Goal: Information Seeking & Learning: Learn about a topic

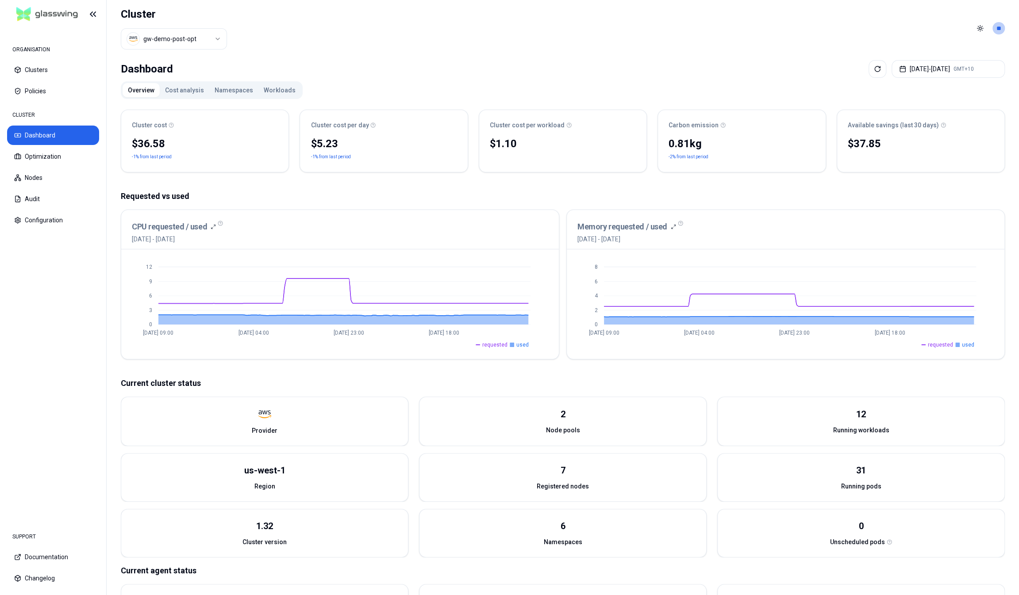
click at [174, 86] on button "Cost analysis" at bounding box center [185, 90] width 50 height 14
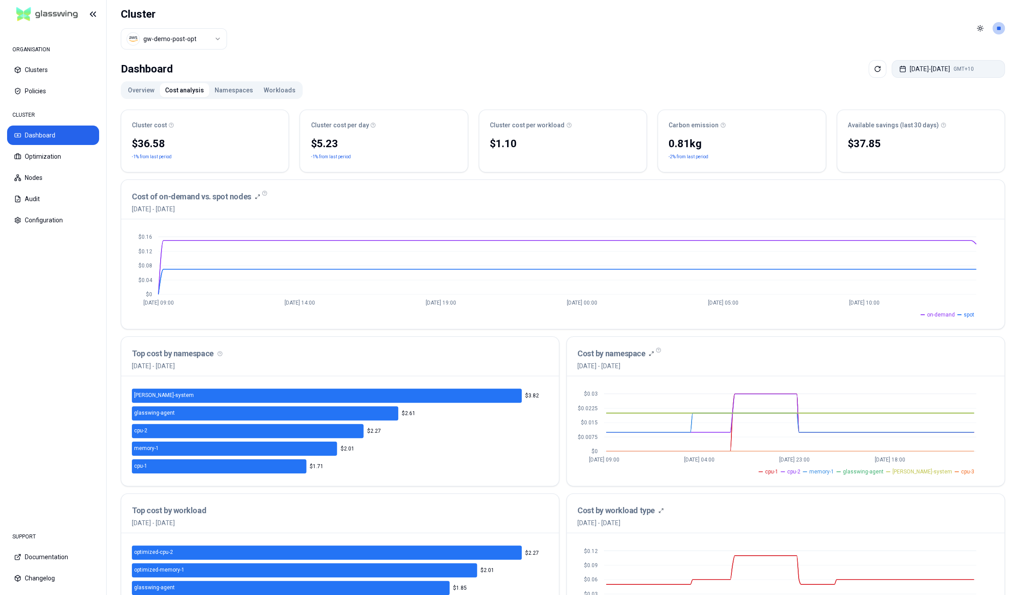
click at [961, 69] on button "Aug 21, 2025 - Aug 28, 2025 GMT+10" at bounding box center [947, 69] width 113 height 18
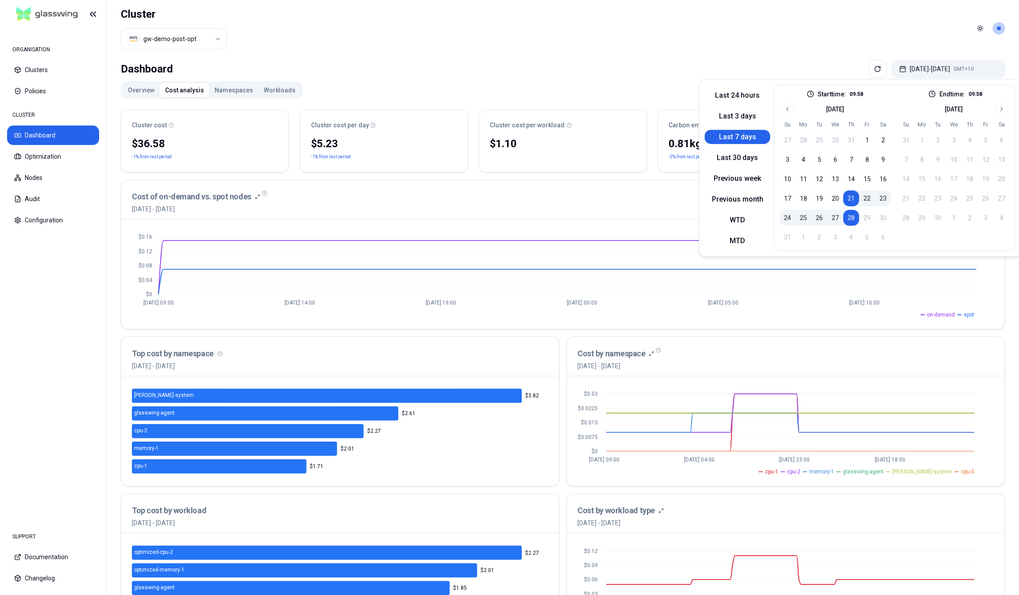
click at [961, 69] on button "Aug 21, 2025 - Aug 28, 2025 GMT+10" at bounding box center [947, 69] width 113 height 18
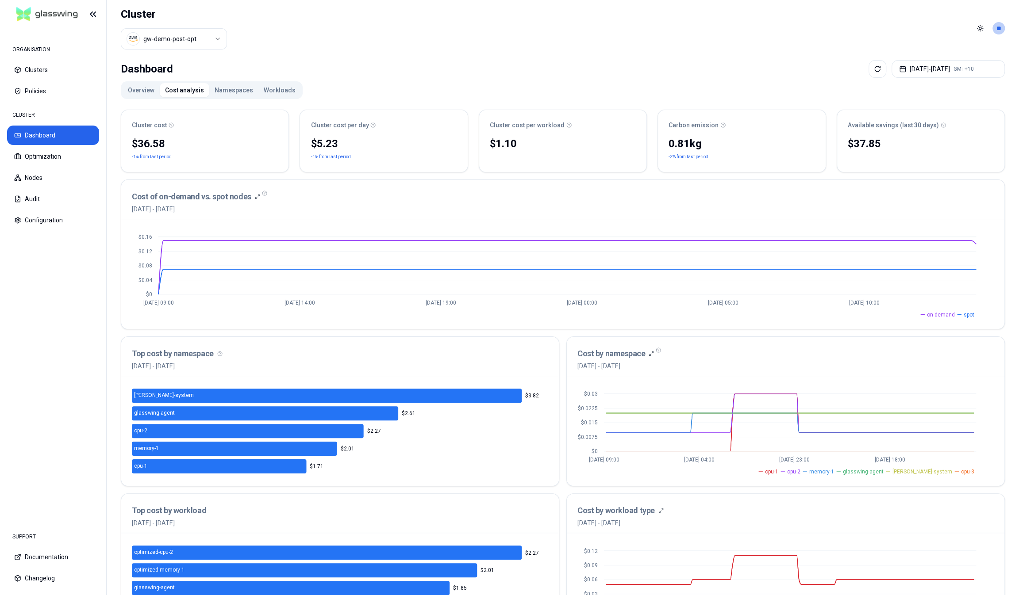
click at [650, 41] on header "Cluster gw-demo-post-opt Toggle theme **" at bounding box center [563, 28] width 912 height 57
click at [222, 88] on button "Namespaces" at bounding box center [233, 90] width 49 height 14
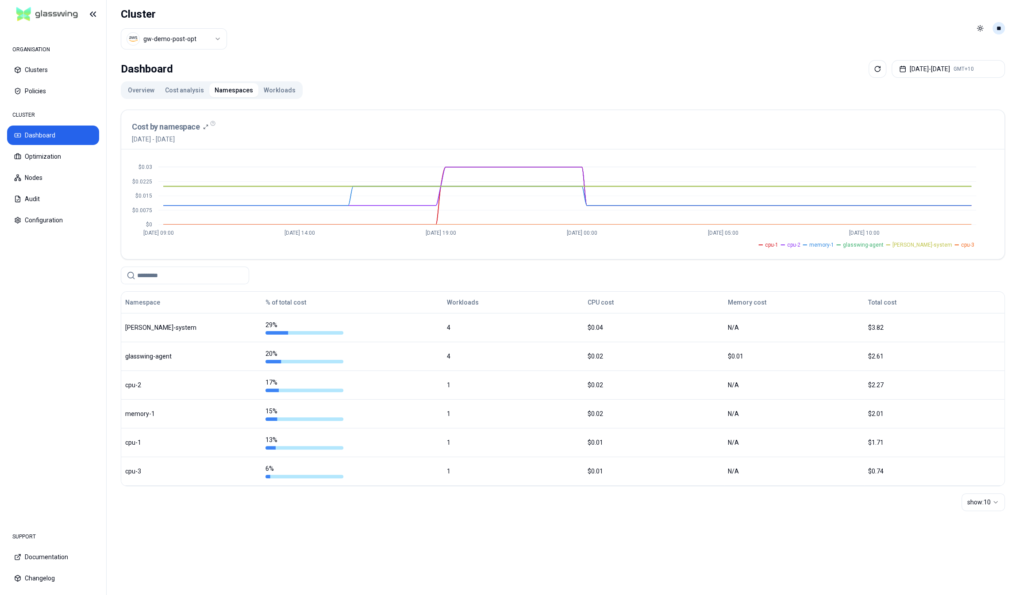
click at [1003, 31] on html "ORGANISATION Clusters Policies CLUSTER Dashboard Optimization Nodes Audit Confi…" at bounding box center [509, 297] width 1019 height 595
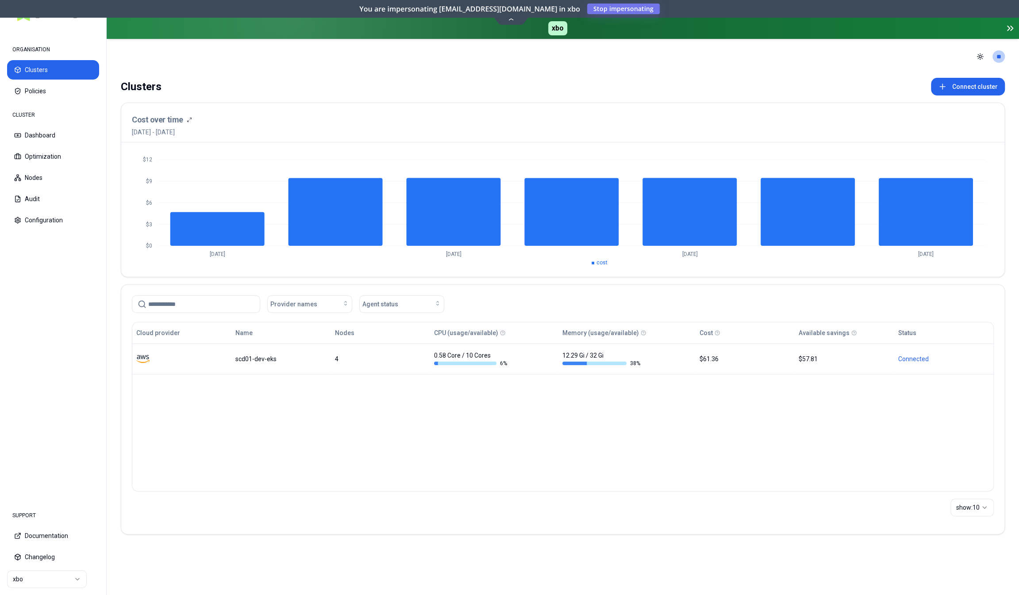
click at [28, 574] on html "ORGANISATION Clusters Policies CLUSTER Dashboard Optimization Nodes Audit Confi…" at bounding box center [509, 297] width 1019 height 595
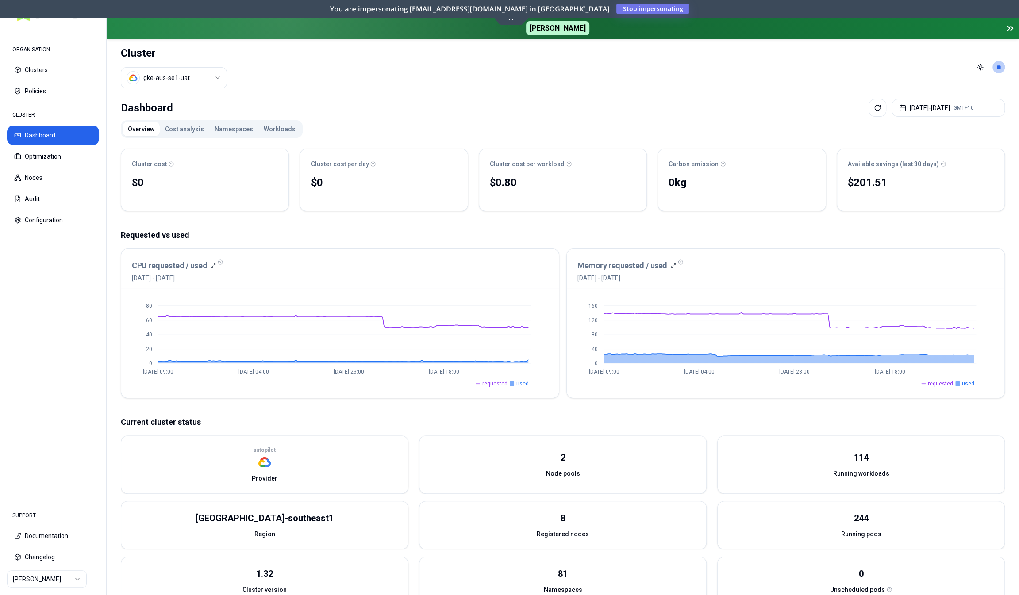
click at [175, 124] on button "Cost analysis" at bounding box center [185, 129] width 50 height 14
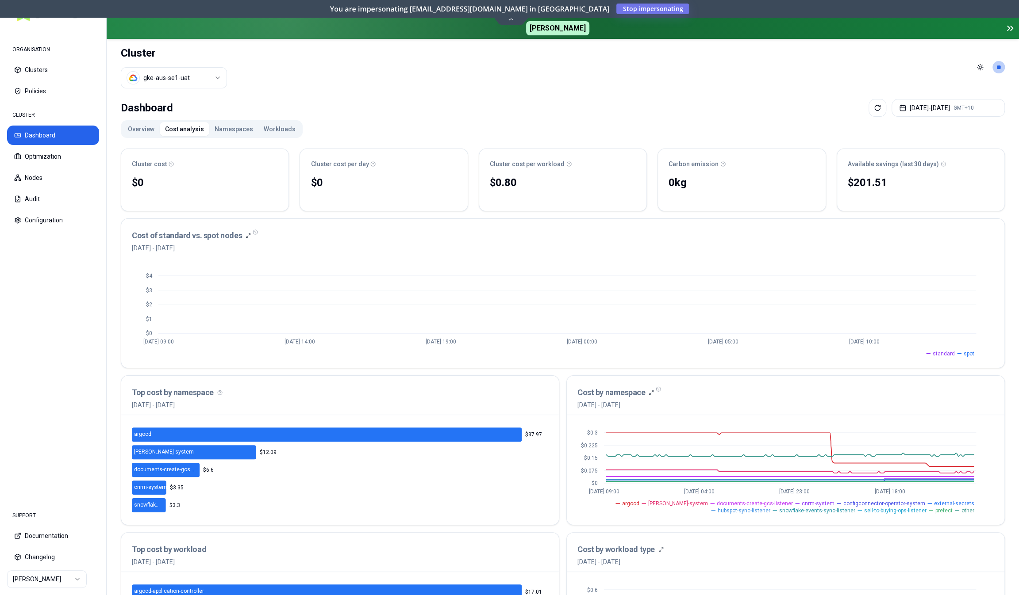
click at [233, 131] on button "Namespaces" at bounding box center [233, 129] width 49 height 14
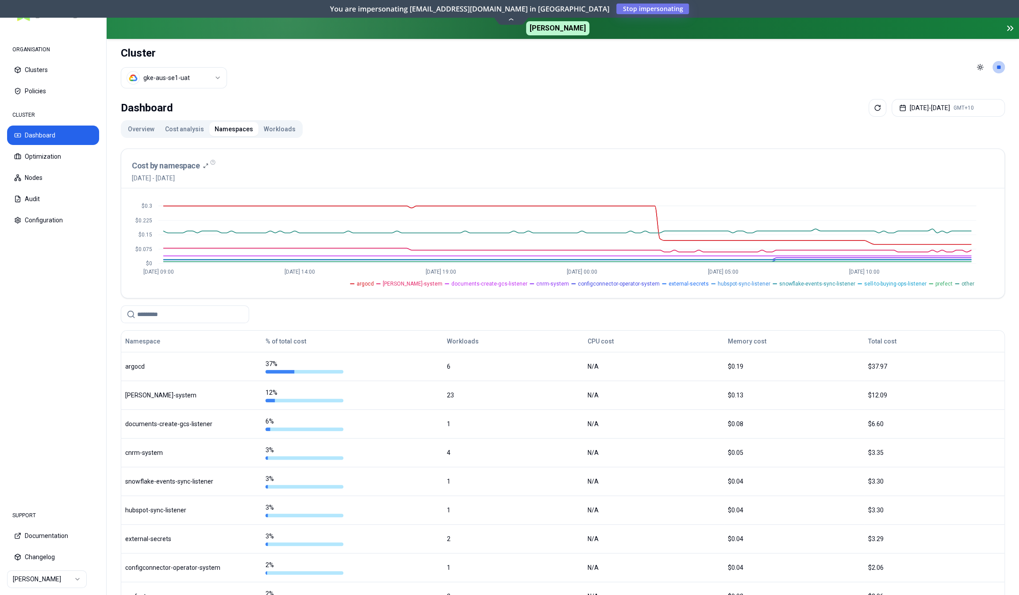
click at [269, 131] on button "Workloads" at bounding box center [279, 129] width 42 height 14
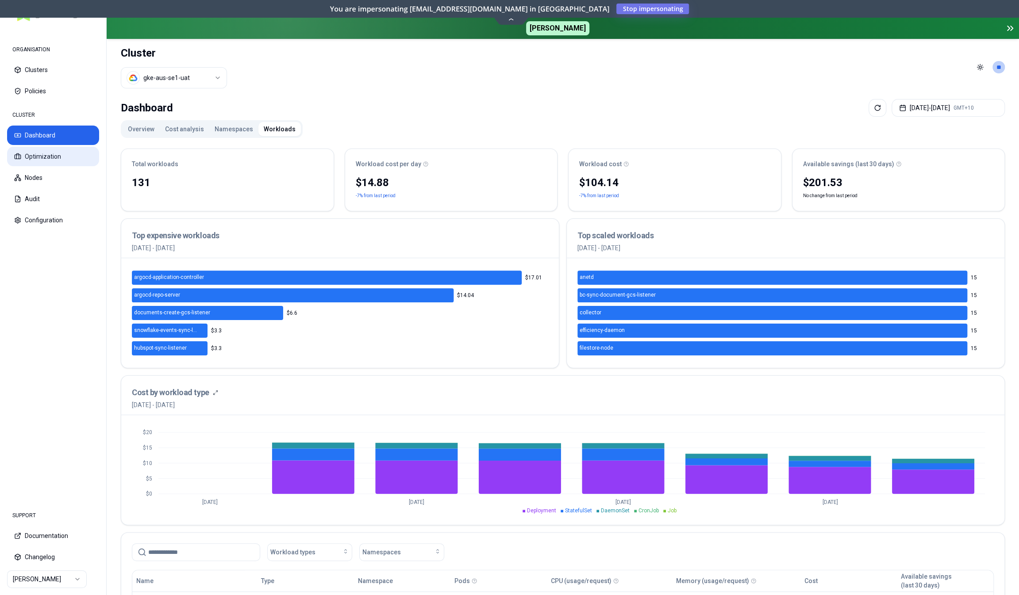
click at [57, 154] on button "Optimization" at bounding box center [53, 156] width 92 height 19
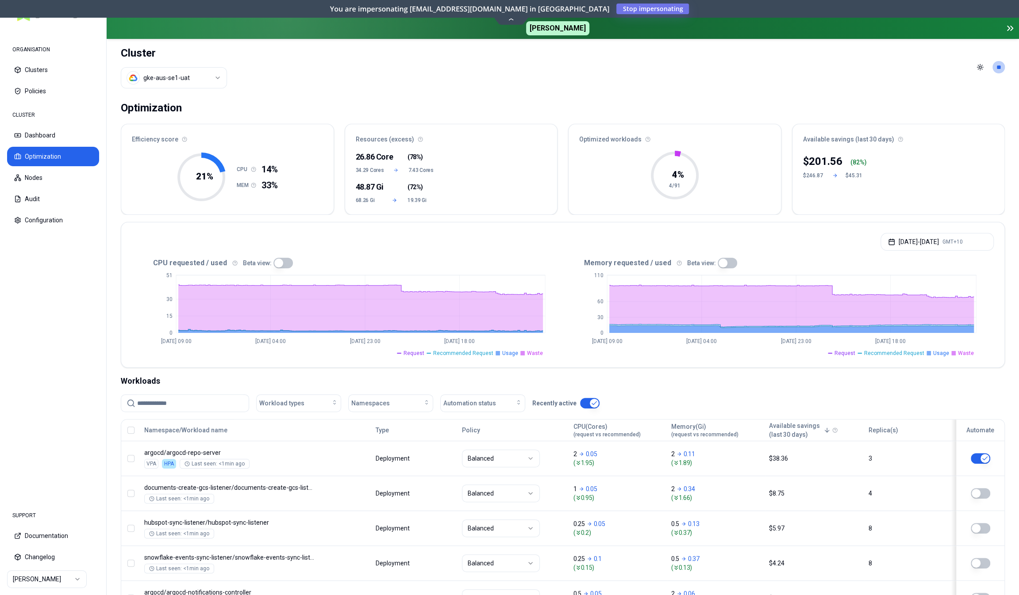
click at [275, 258] on button "button" at bounding box center [282, 263] width 19 height 11
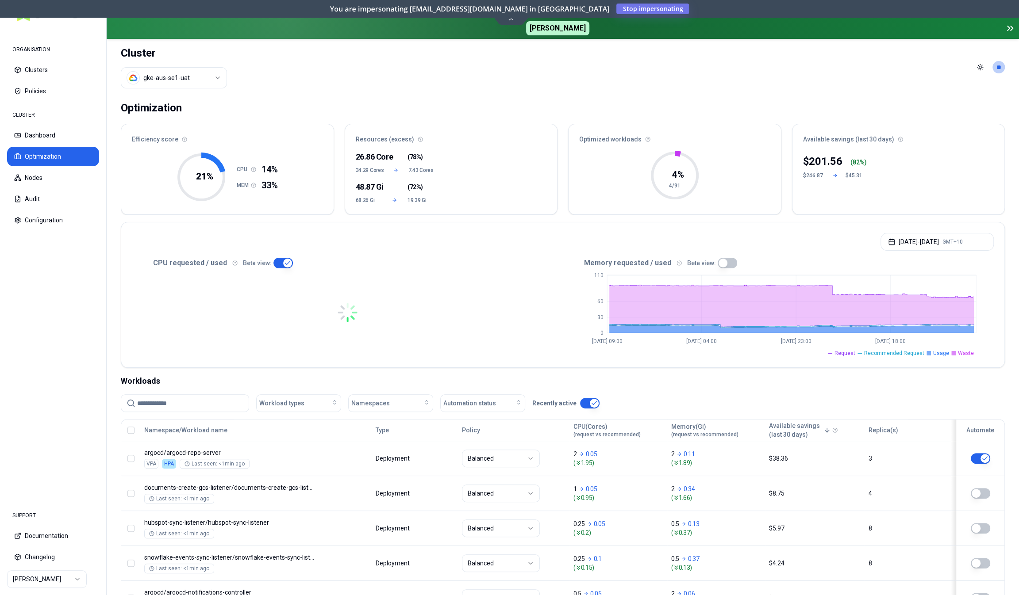
click at [721, 262] on button "button" at bounding box center [726, 263] width 19 height 11
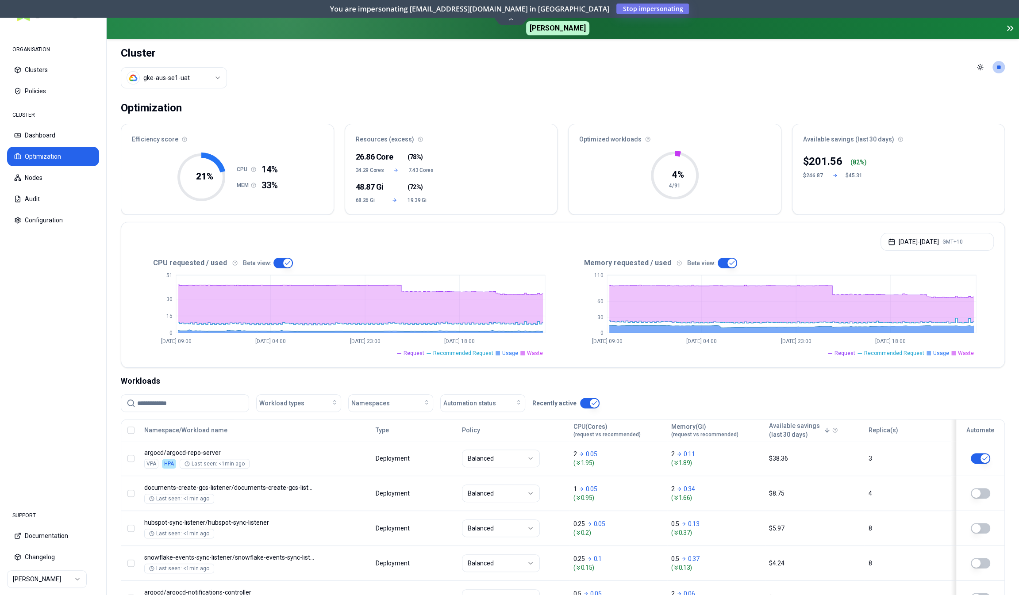
click at [168, 76] on html "ORGANISATION Clusters Policies CLUSTER Dashboard Optimization Nodes Audit Confi…" at bounding box center [509, 297] width 1019 height 595
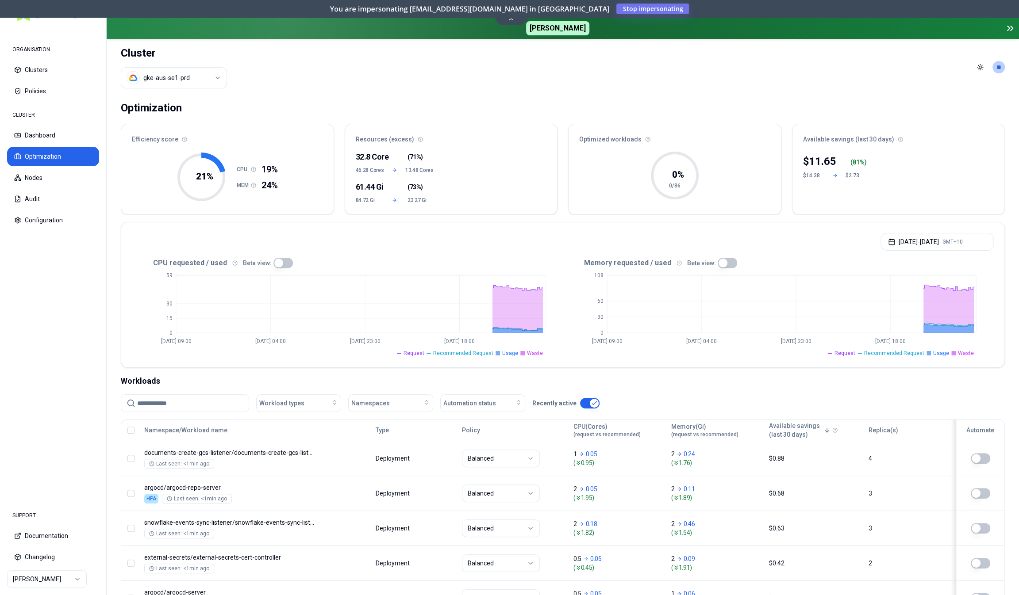
click at [276, 263] on button "button" at bounding box center [282, 263] width 19 height 11
click at [720, 263] on button "button" at bounding box center [726, 263] width 19 height 11
click at [49, 93] on button "Policies" at bounding box center [53, 90] width 92 height 19
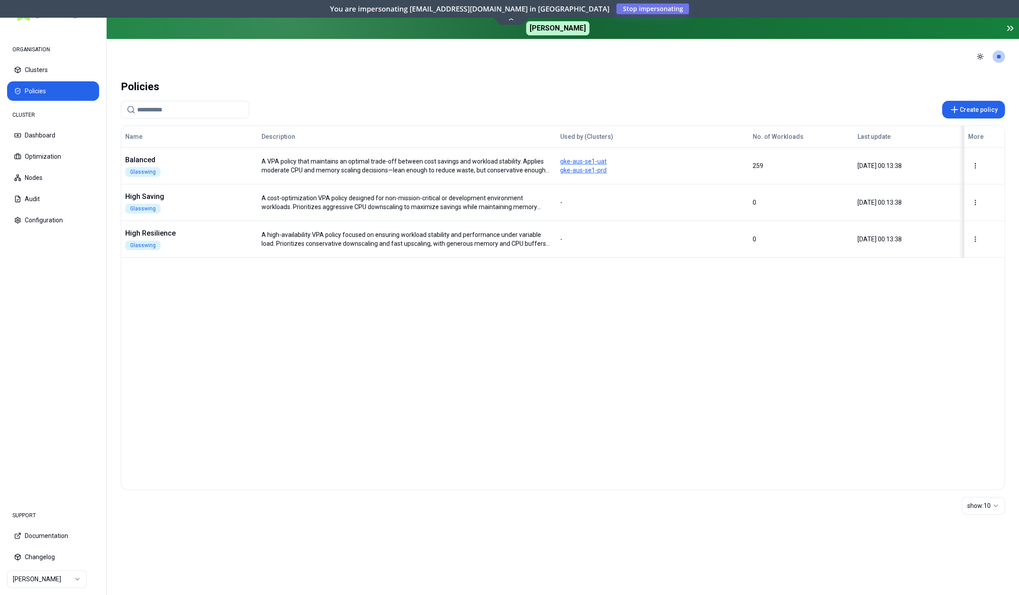
click at [363, 155] on div "Name Description Used by (Clusters) No. of Workloads Last update More Balanced …" at bounding box center [562, 192] width 883 height 132
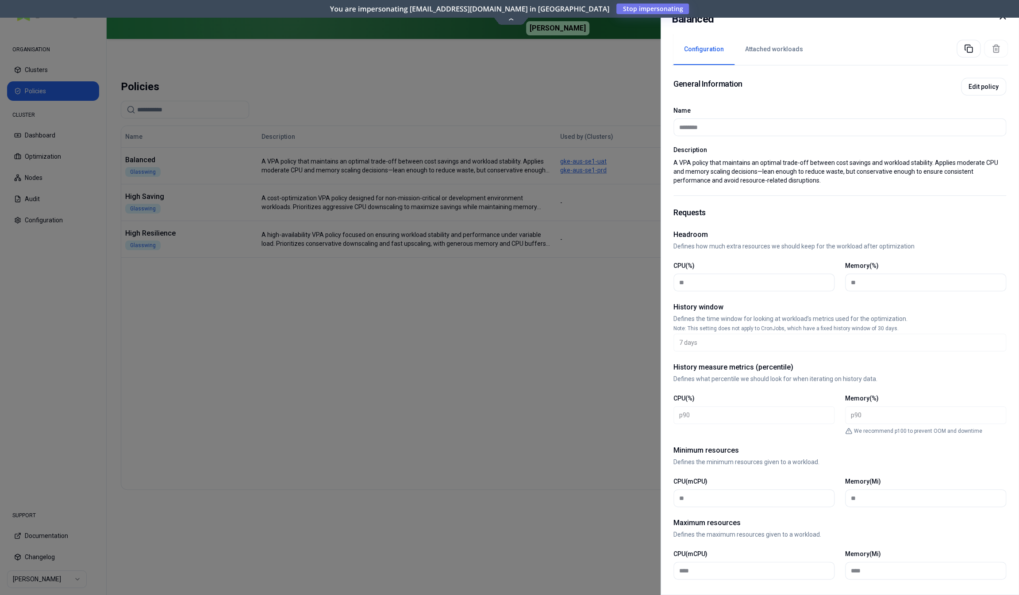
click at [1001, 18] on icon at bounding box center [1001, 16] width 5 height 5
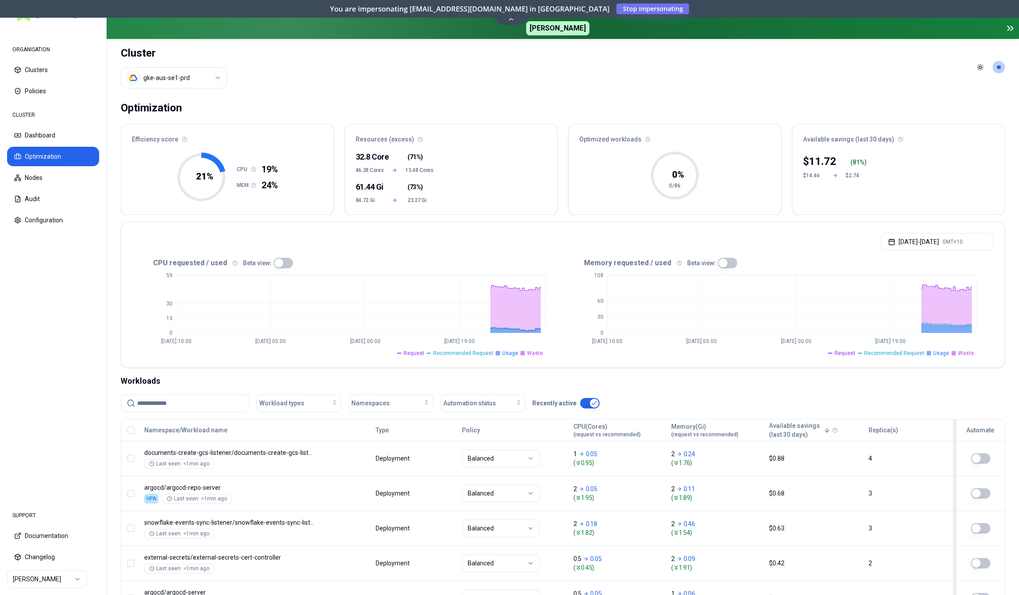
click at [281, 264] on button "button" at bounding box center [282, 263] width 19 height 11
click at [727, 261] on button "button" at bounding box center [726, 263] width 19 height 11
click at [31, 179] on button "Nodes" at bounding box center [53, 177] width 92 height 19
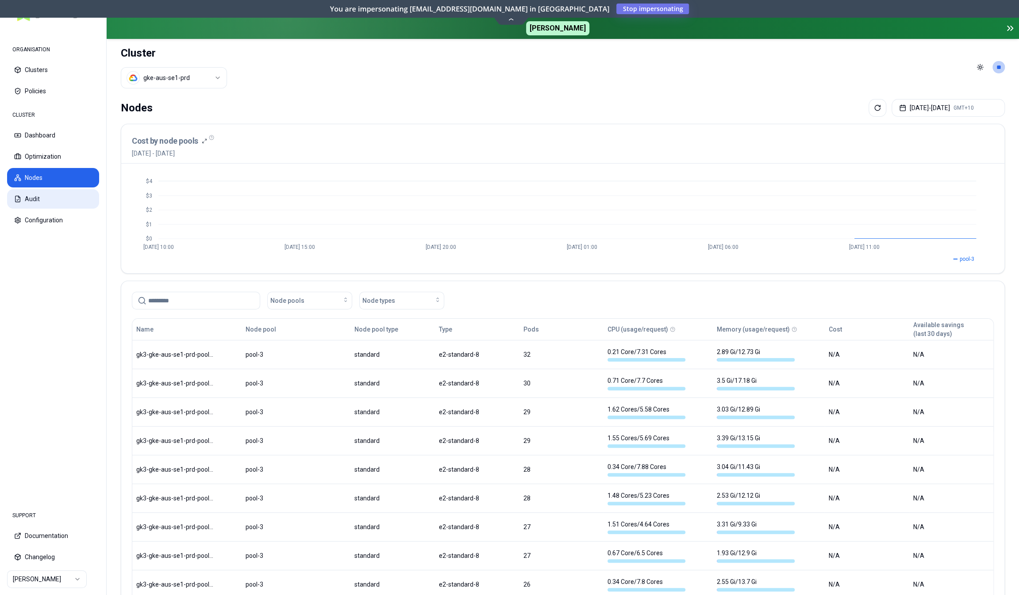
click at [42, 196] on button "Audit" at bounding box center [53, 198] width 92 height 19
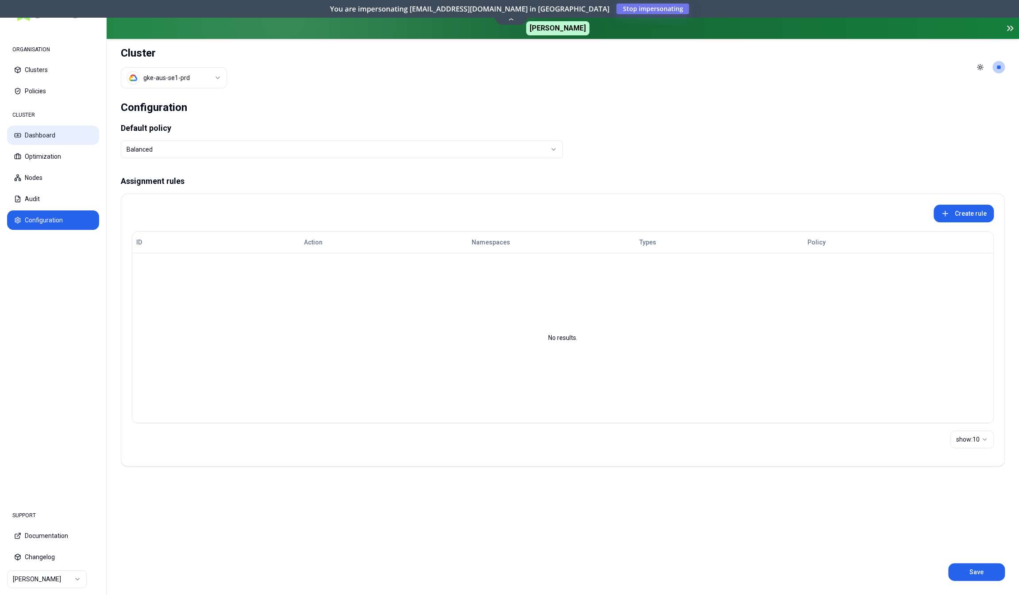
click at [61, 142] on button "Dashboard" at bounding box center [53, 135] width 92 height 19
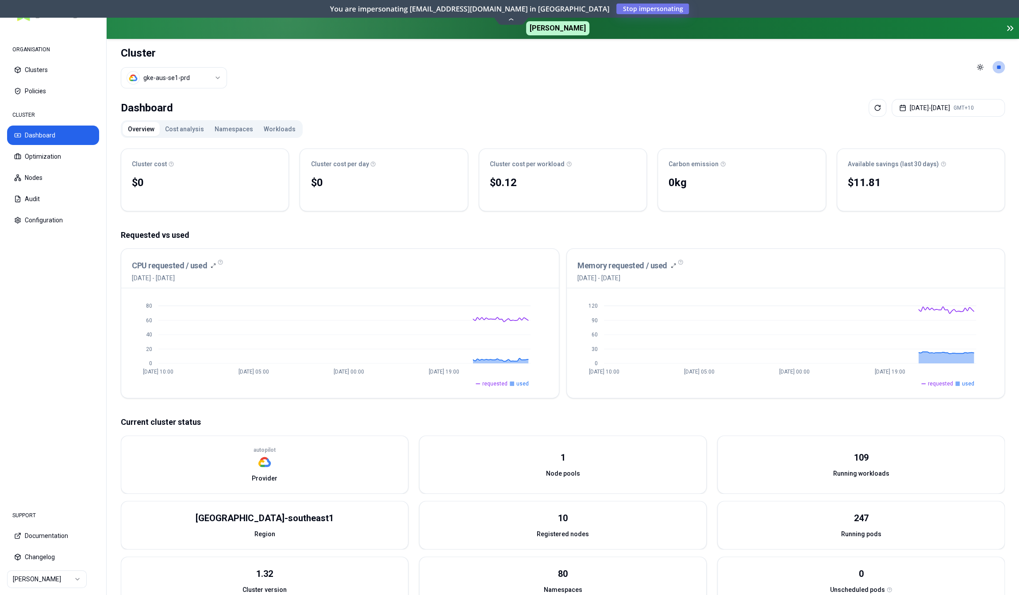
click at [188, 130] on button "Cost analysis" at bounding box center [185, 129] width 50 height 14
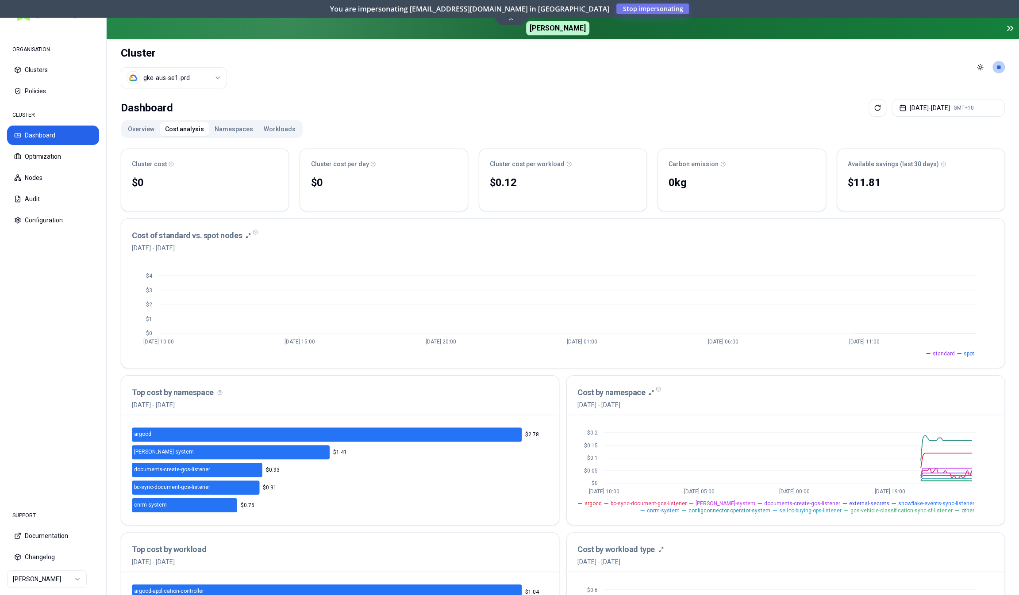
click at [227, 129] on button "Namespaces" at bounding box center [233, 129] width 49 height 14
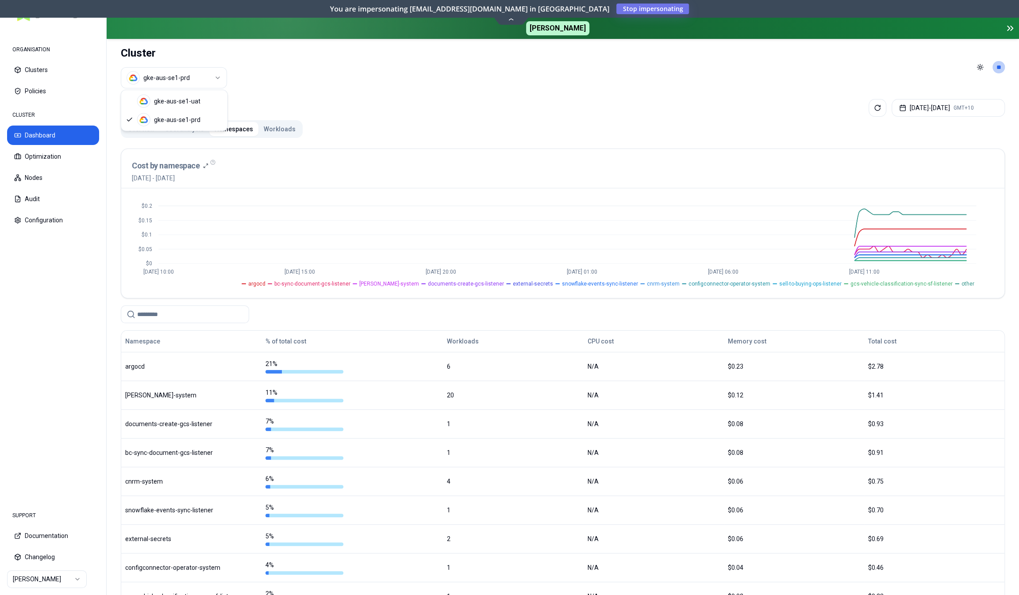
click at [199, 83] on html "ORGANISATION Clusters Policies CLUSTER Dashboard Optimization Nodes Audit Confi…" at bounding box center [509, 297] width 1019 height 595
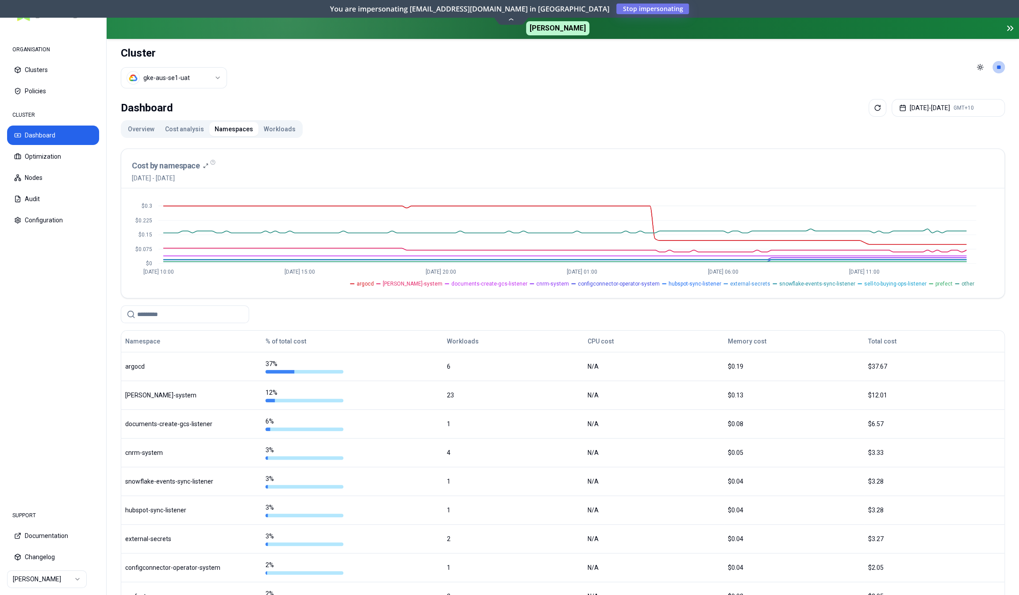
click at [267, 126] on button "Workloads" at bounding box center [279, 129] width 42 height 14
